Goal: Use online tool/utility

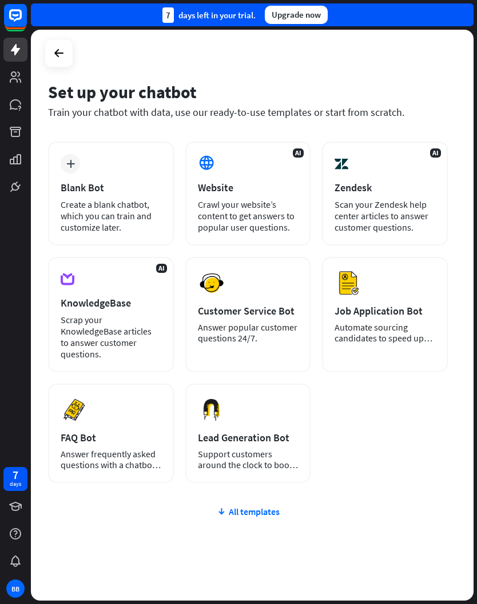
click at [0, 0] on button "Preview" at bounding box center [0, 0] width 0 height 0
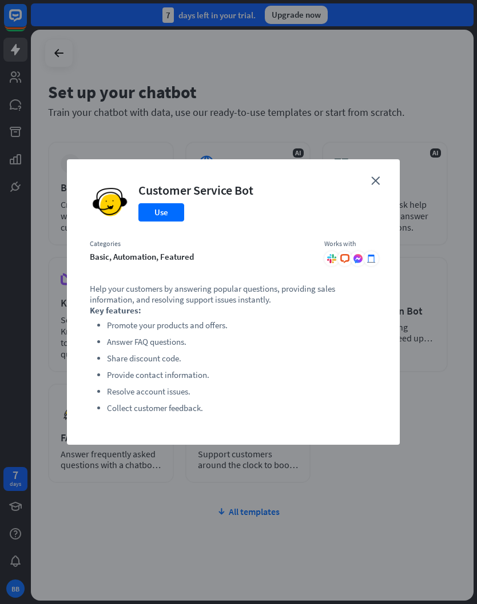
click at [158, 212] on button "Use" at bounding box center [161, 212] width 46 height 18
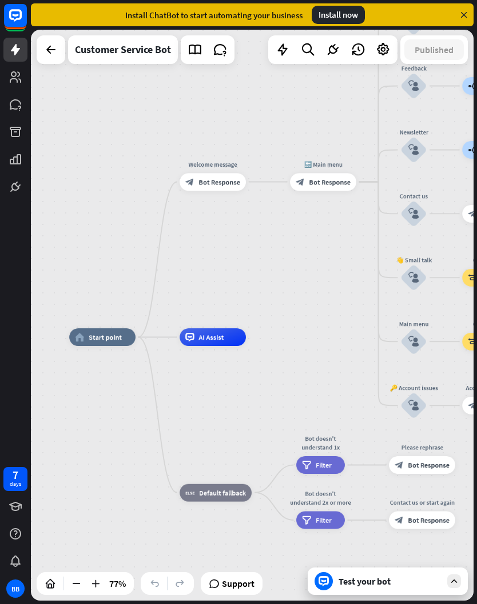
click at [24, 584] on div "BB" at bounding box center [15, 589] width 18 height 18
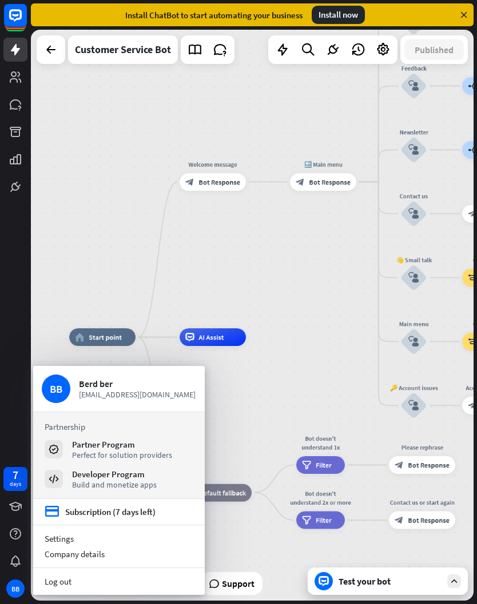
click at [287, 382] on div "home_2 Start point Welcome message block_bot_response Bot Response 🔙 Main menu …" at bounding box center [240, 558] width 342 height 441
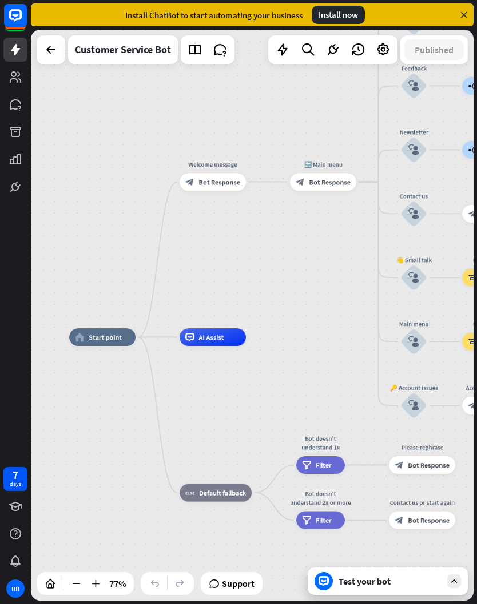
click at [449, 580] on icon at bounding box center [454, 581] width 10 height 10
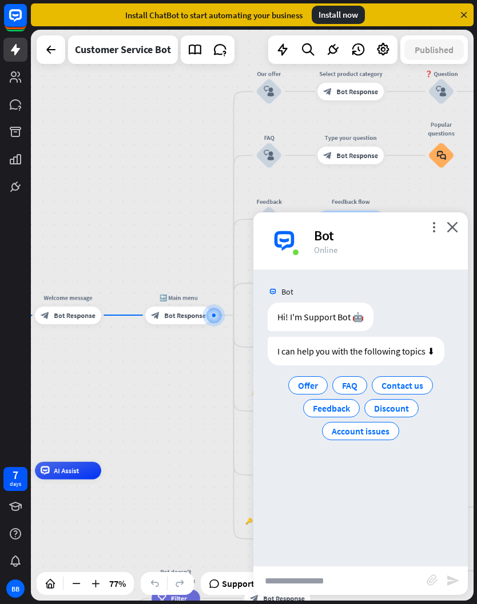
click at [306, 386] on span "Offer" at bounding box center [308, 385] width 20 height 11
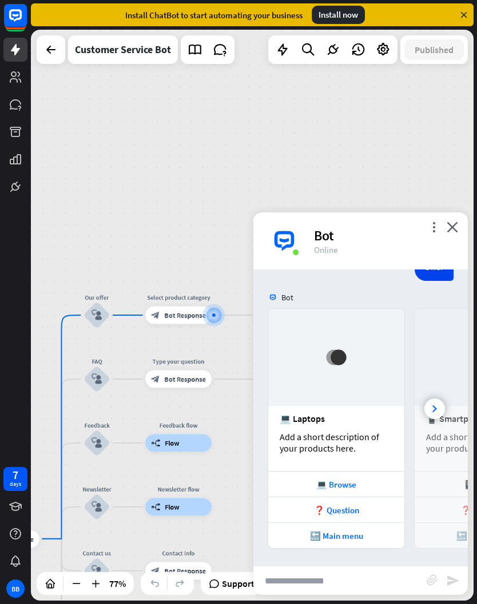
scroll to position [141, 0]
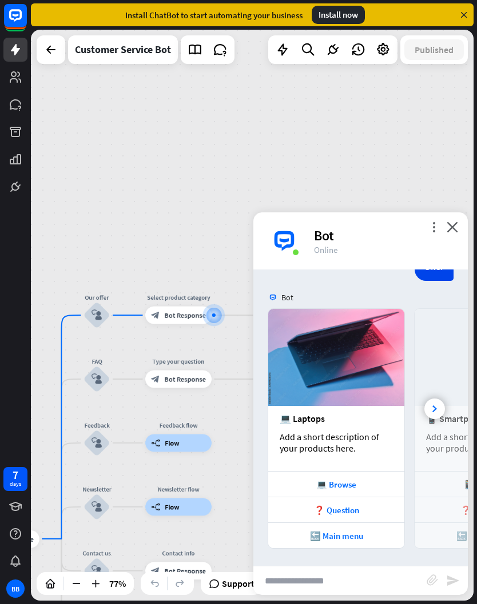
click at [436, 413] on div at bounding box center [434, 409] width 21 height 21
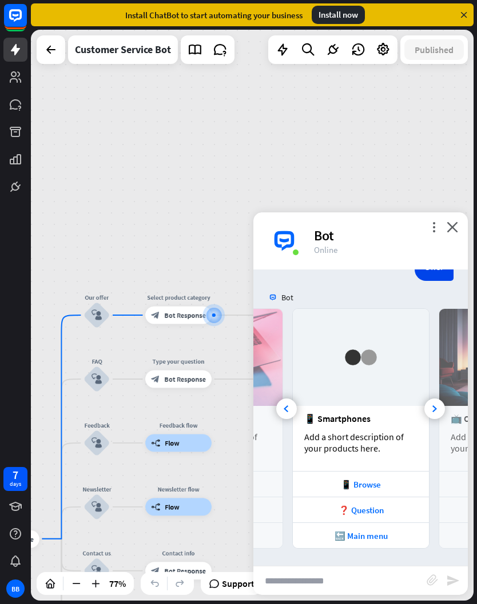
scroll to position [0, 122]
click at [438, 410] on div at bounding box center [434, 409] width 21 height 21
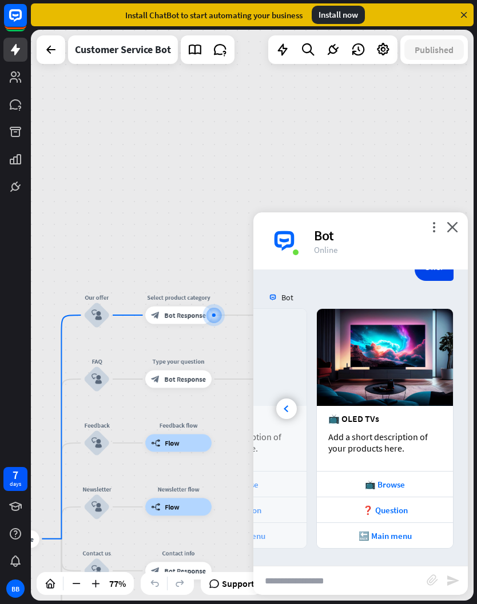
scroll to position [141, 0]
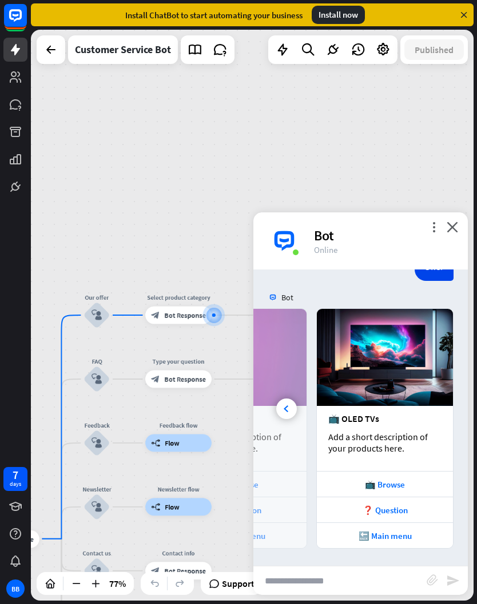
click at [394, 511] on div "❓ Question" at bounding box center [384, 510] width 125 height 11
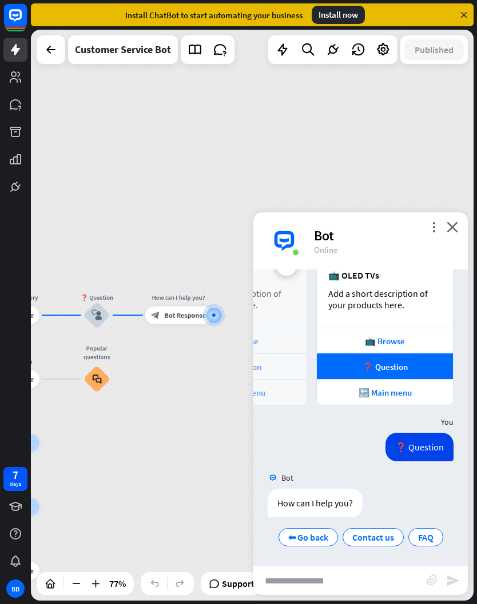
scroll to position [284, 0]
click at [450, 230] on icon "close" at bounding box center [451, 227] width 11 height 11
